Goal: Transaction & Acquisition: Purchase product/service

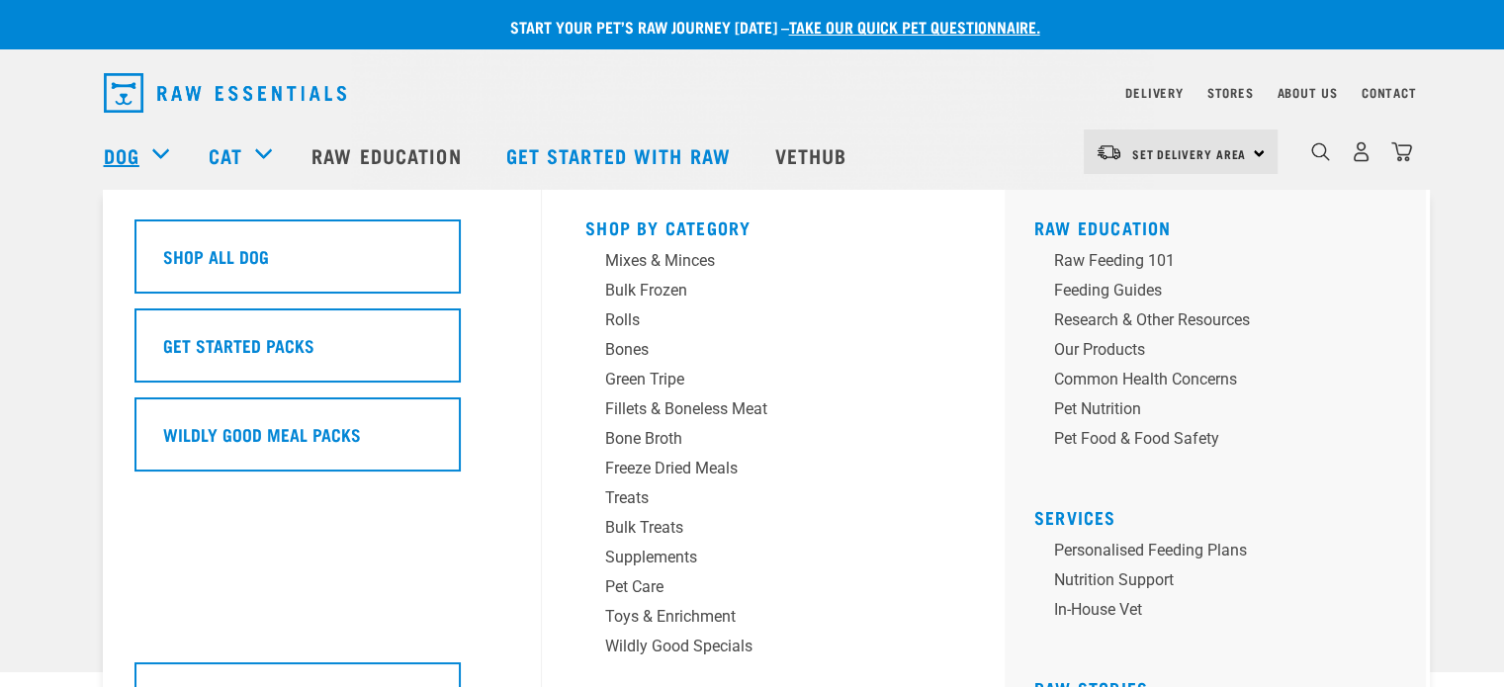
click at [130, 146] on link "Dog" at bounding box center [122, 155] width 36 height 30
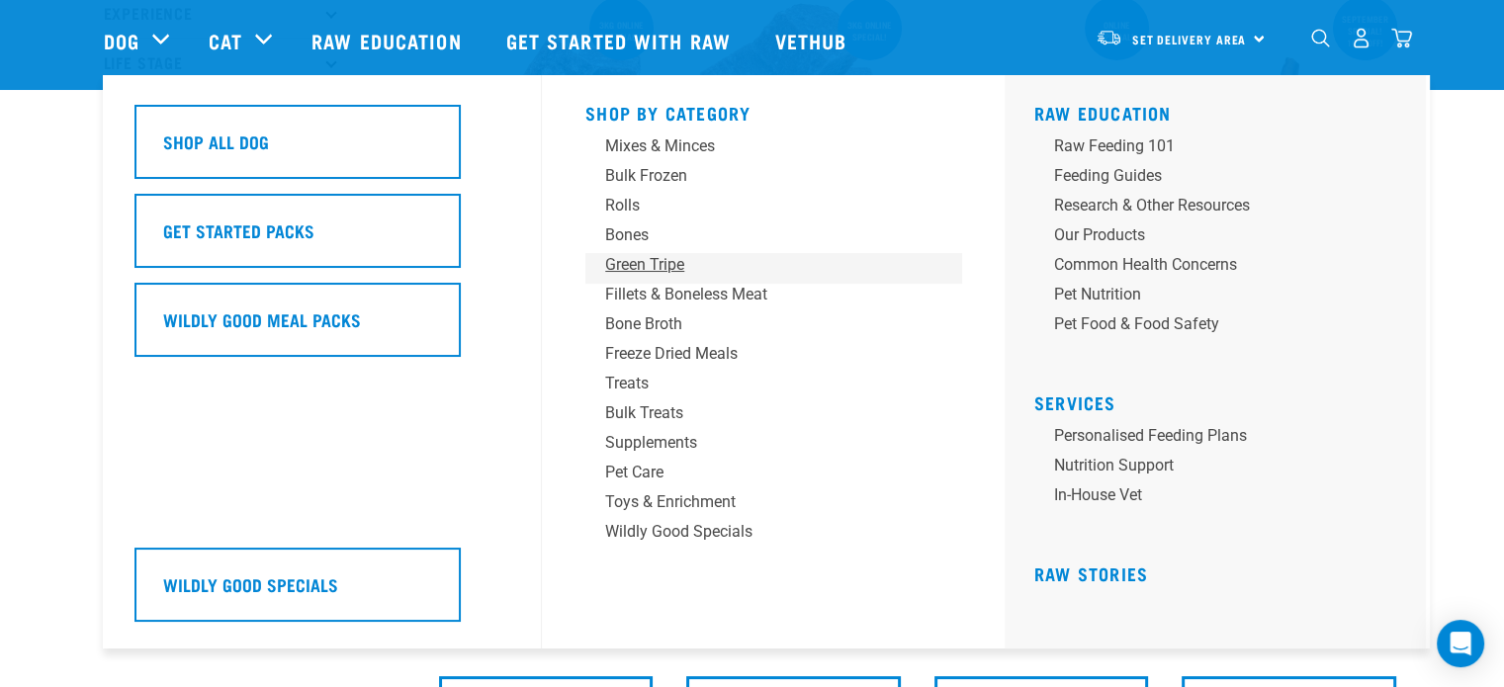
scroll to position [396, 0]
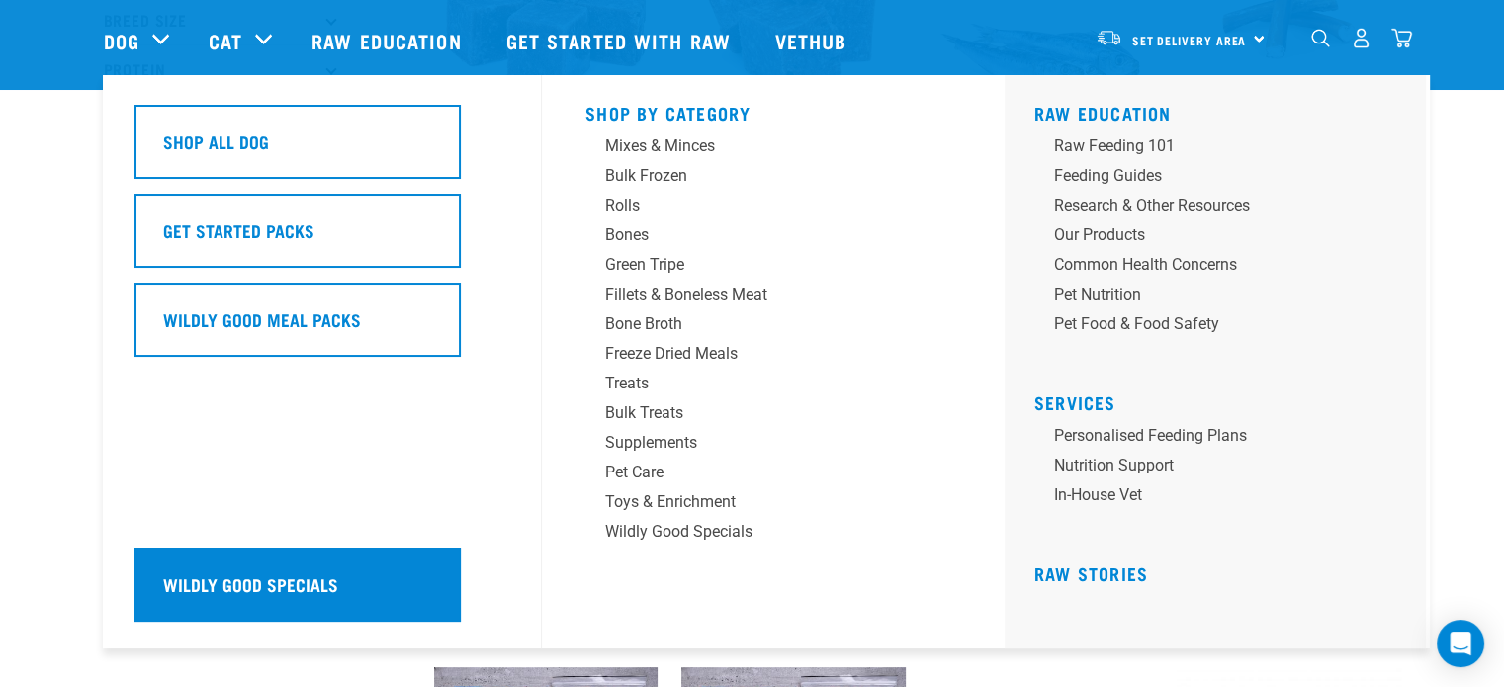
click at [327, 598] on div "Wildly Good Specials" at bounding box center [298, 585] width 326 height 74
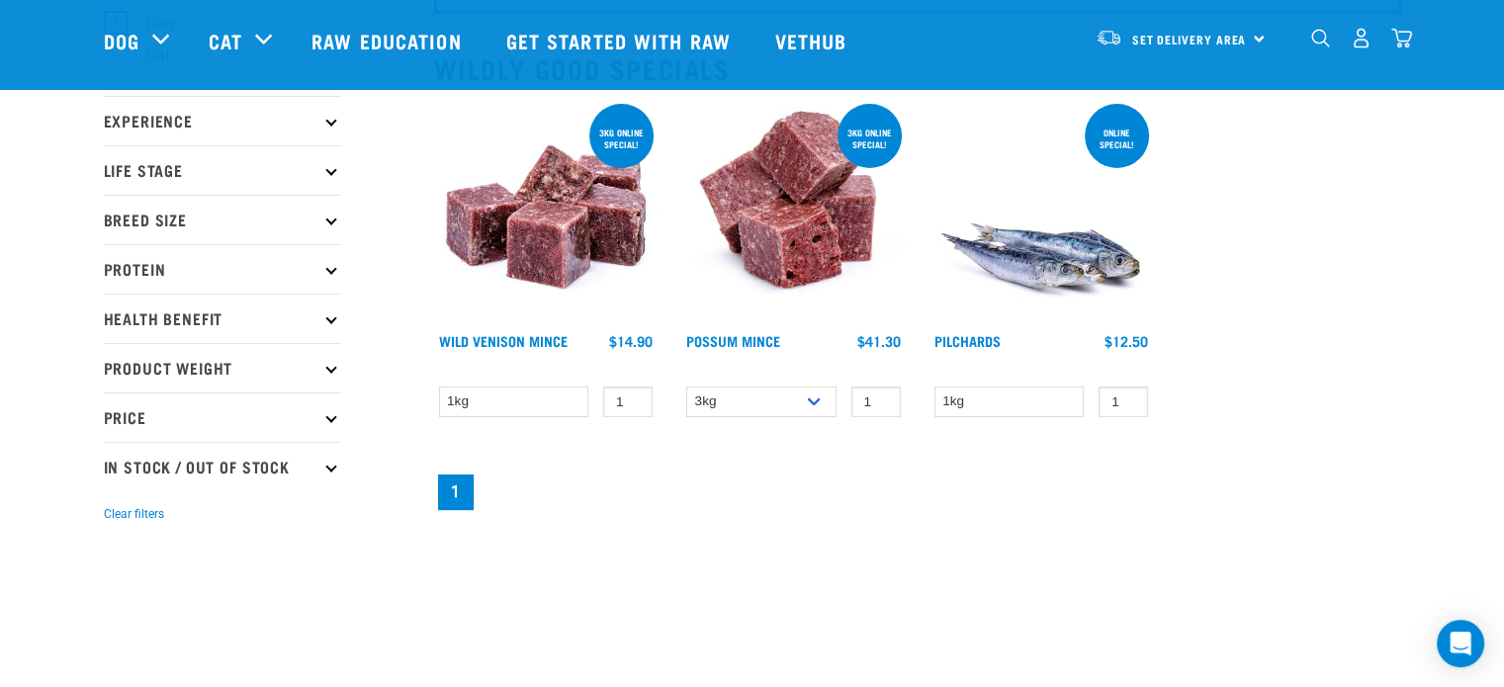
scroll to position [198, 0]
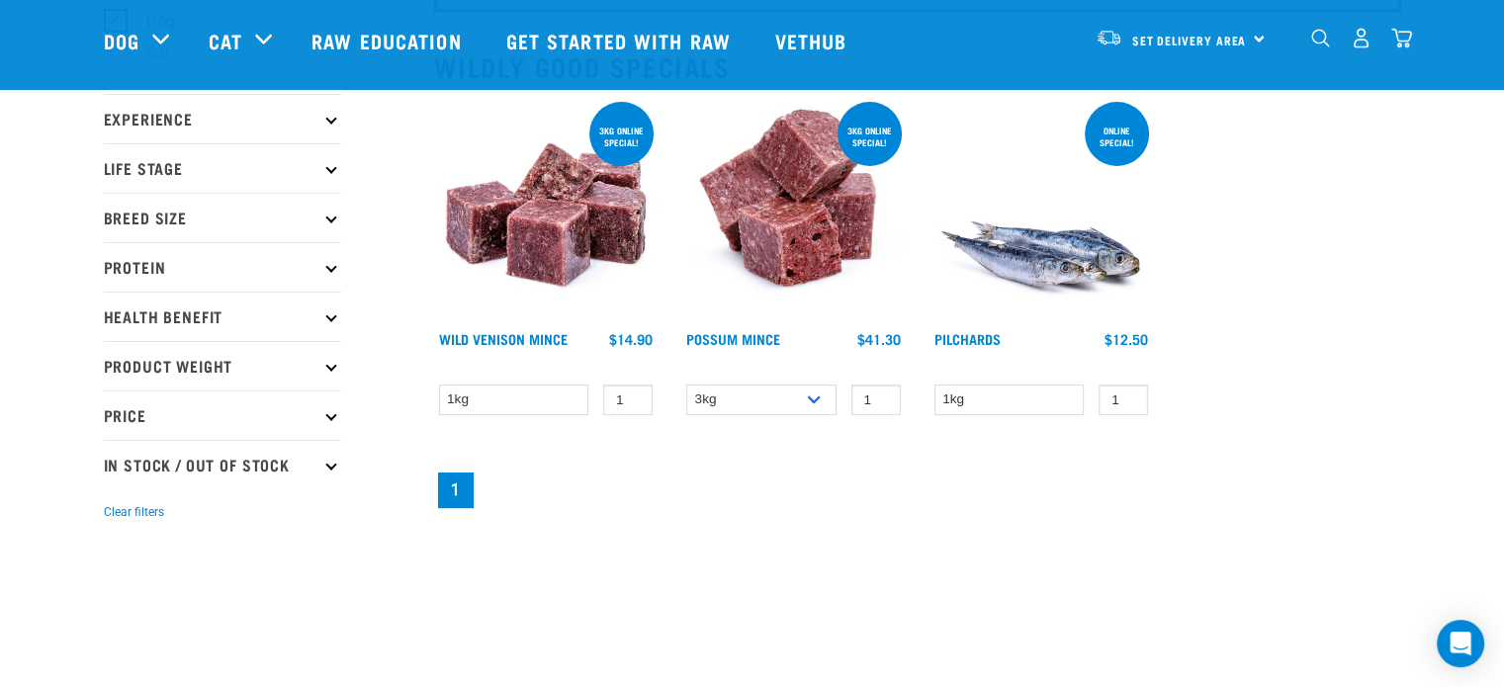
click at [777, 226] on img at bounding box center [793, 210] width 225 height 225
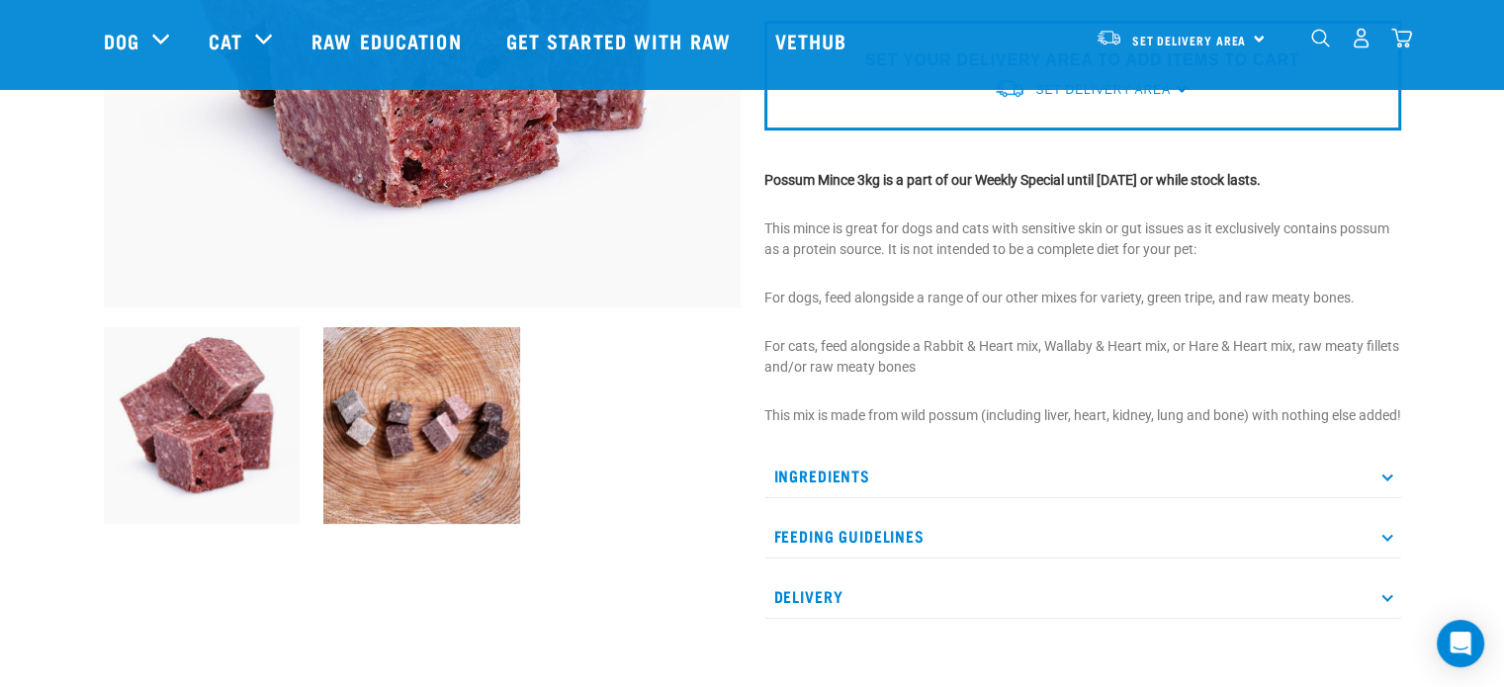
scroll to position [495, 0]
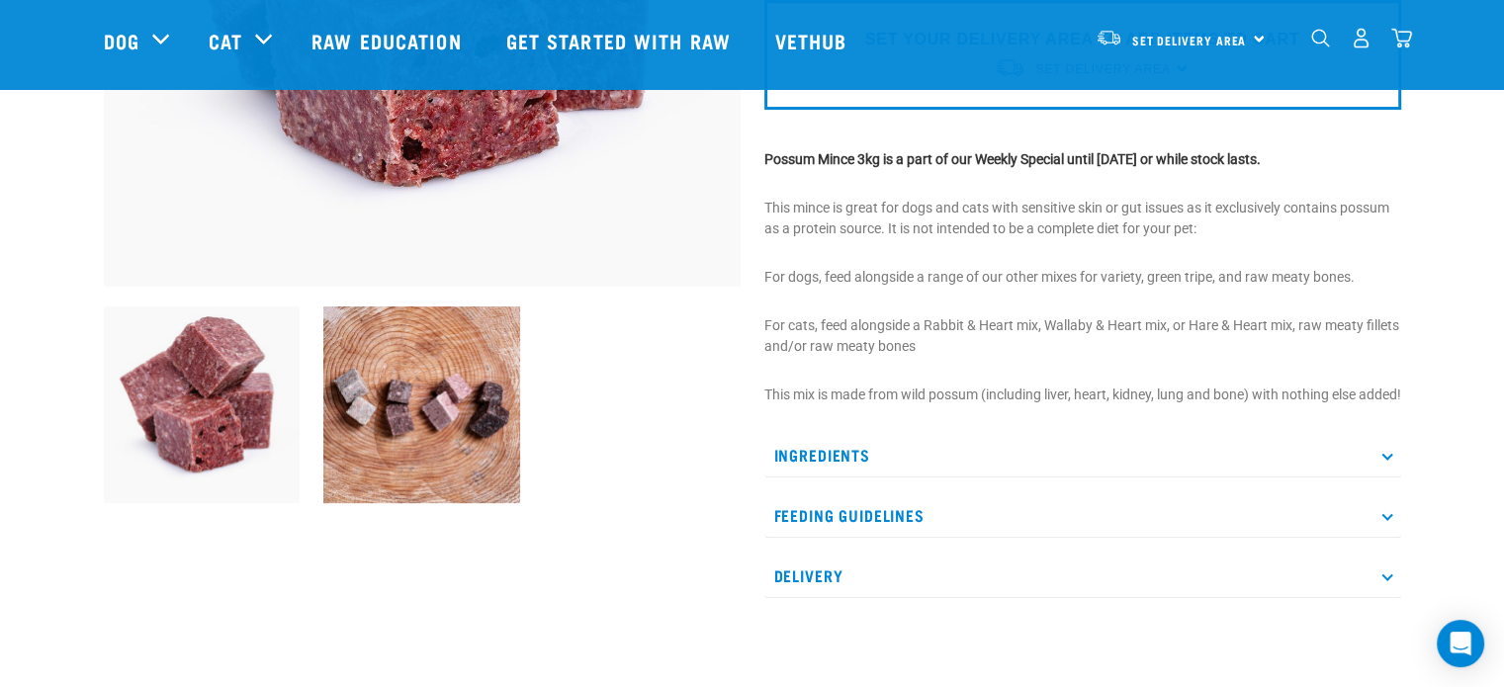
click at [834, 469] on p "Ingredients" at bounding box center [1083, 455] width 637 height 45
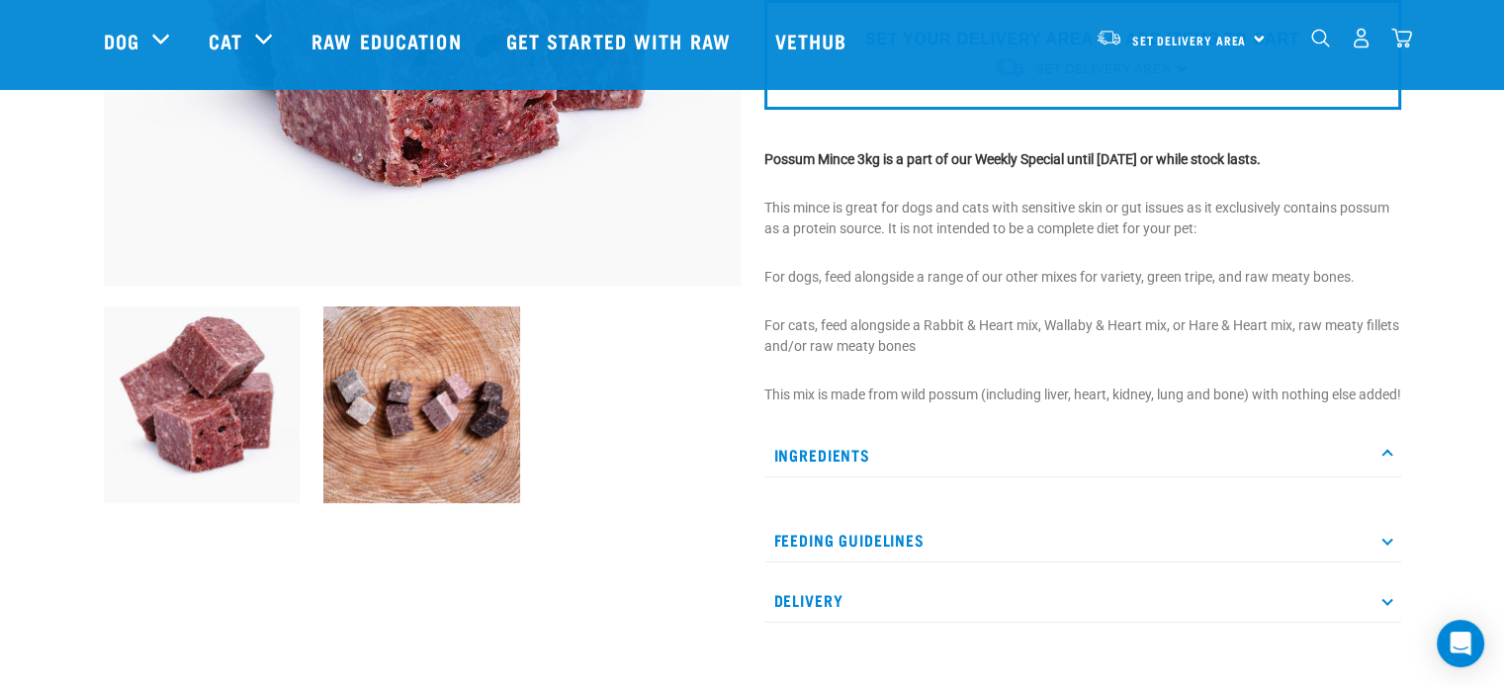
click at [1389, 461] on icon at bounding box center [1387, 455] width 11 height 11
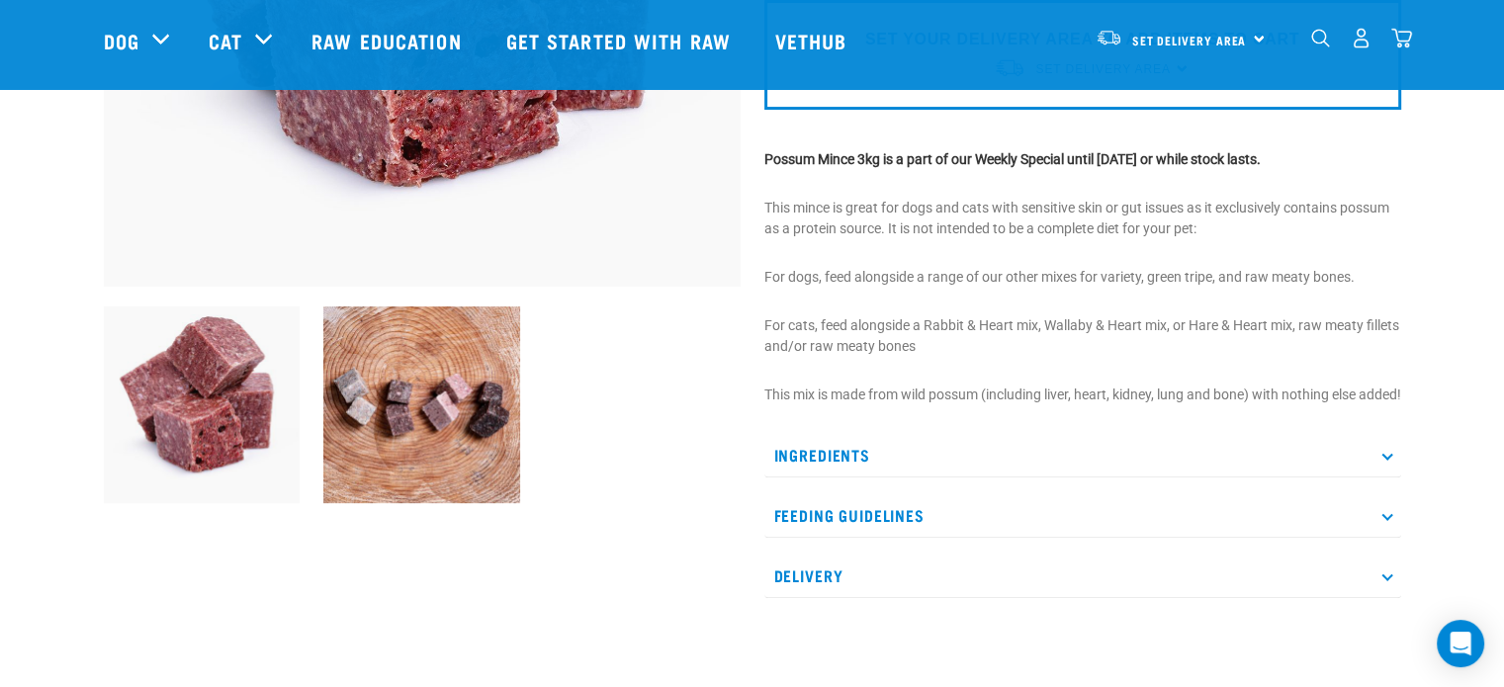
click at [806, 478] on p "Ingredients" at bounding box center [1083, 455] width 637 height 45
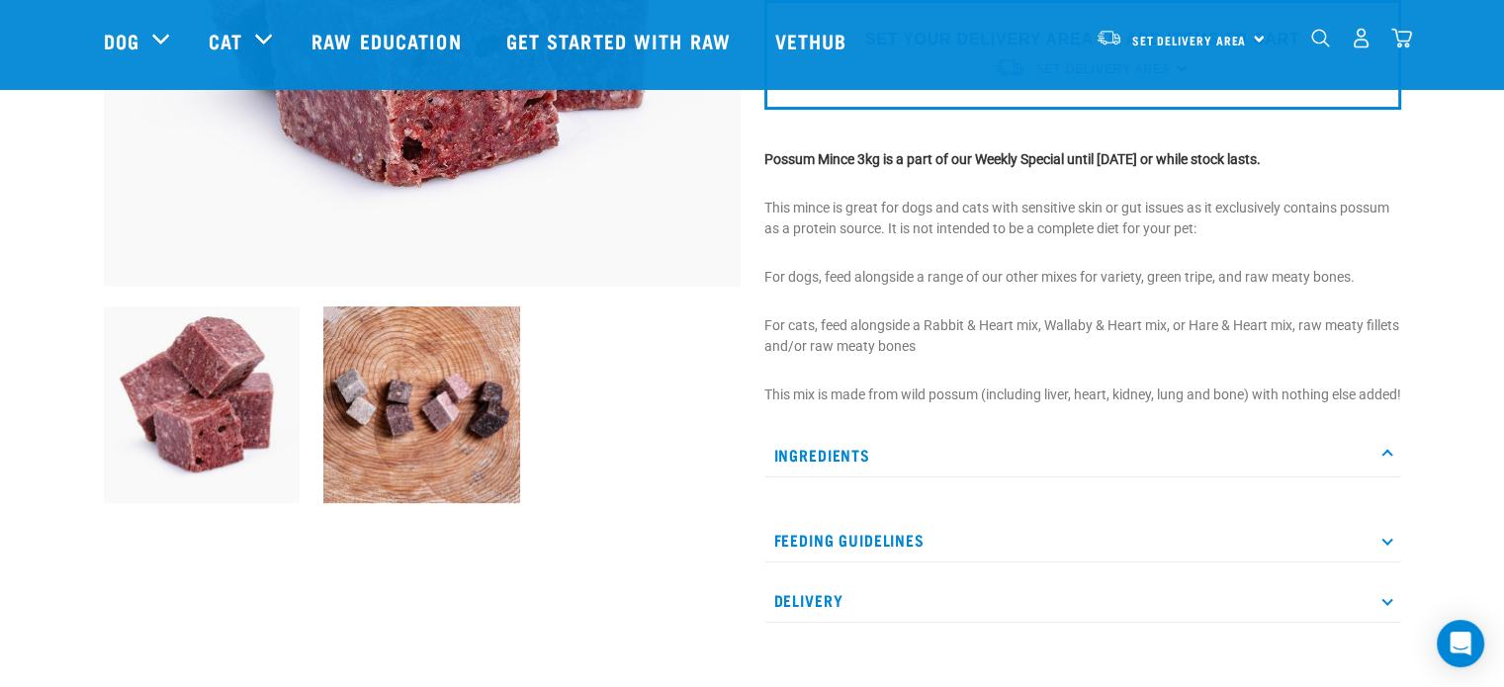
click at [818, 612] on p "Delivery" at bounding box center [1083, 601] width 637 height 45
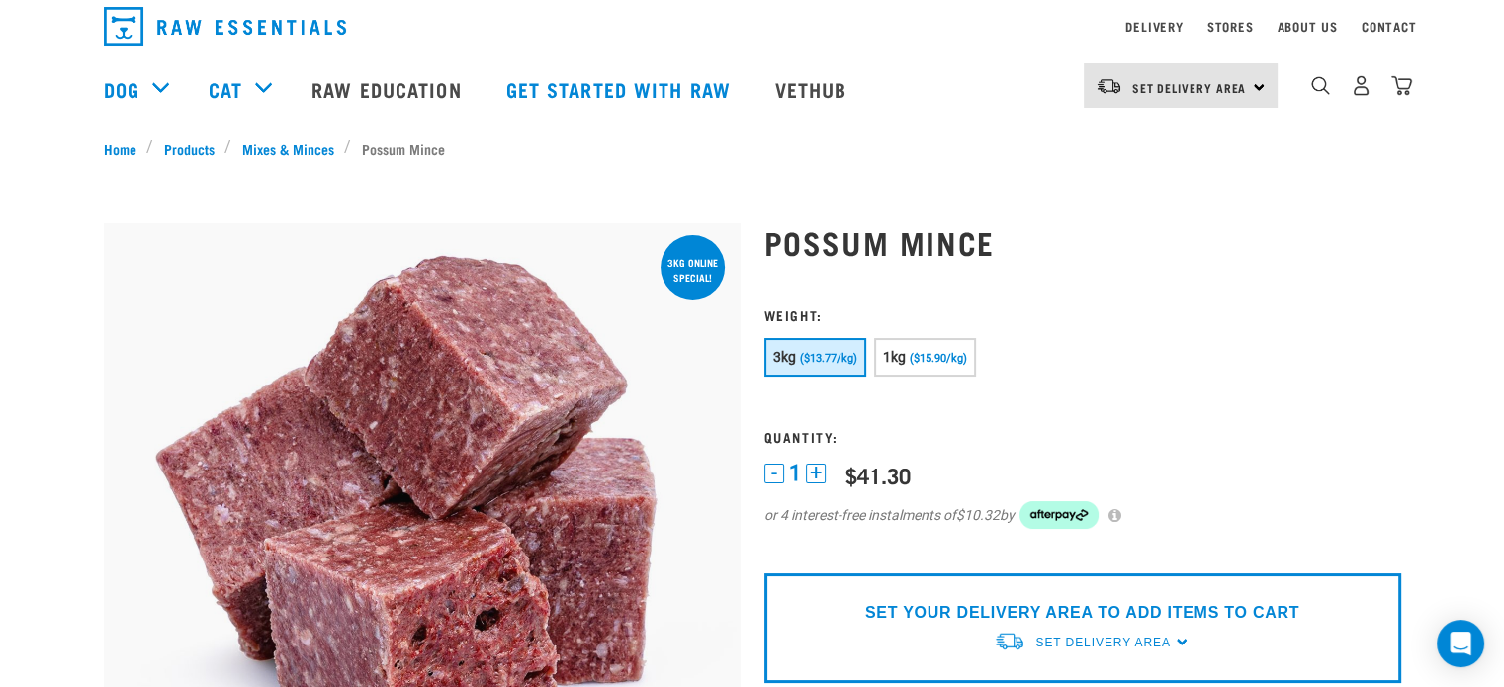
scroll to position [0, 0]
